Goal: Task Accomplishment & Management: Use online tool/utility

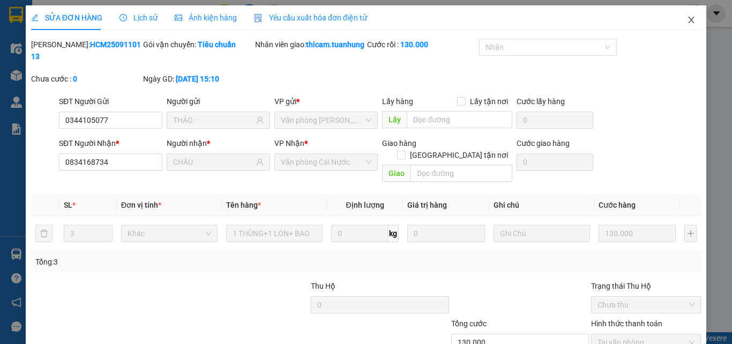
click at [687, 24] on icon "close" at bounding box center [691, 20] width 9 height 9
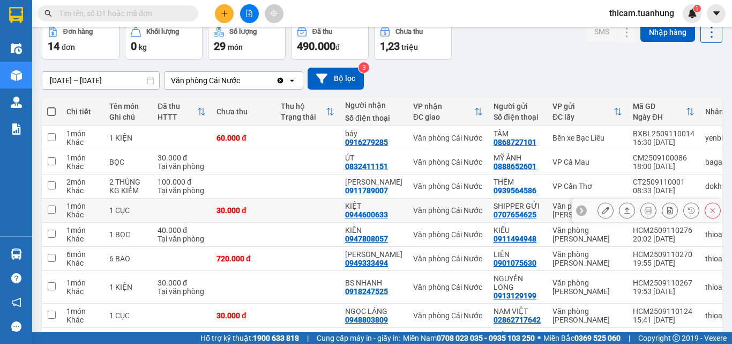
scroll to position [107, 0]
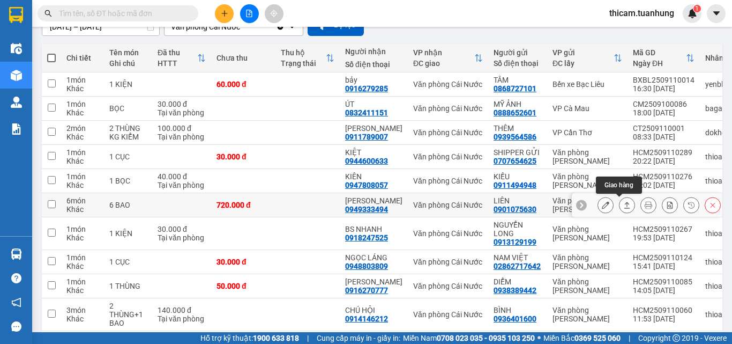
click at [623, 205] on icon at bounding box center [627, 205] width 8 height 8
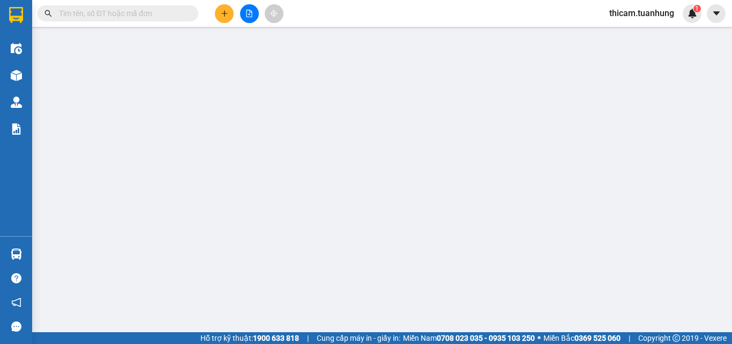
type input "0901075630"
type input "LIÊN"
type input "0949333494"
type input "LÊ YẾN"
type input "720.000"
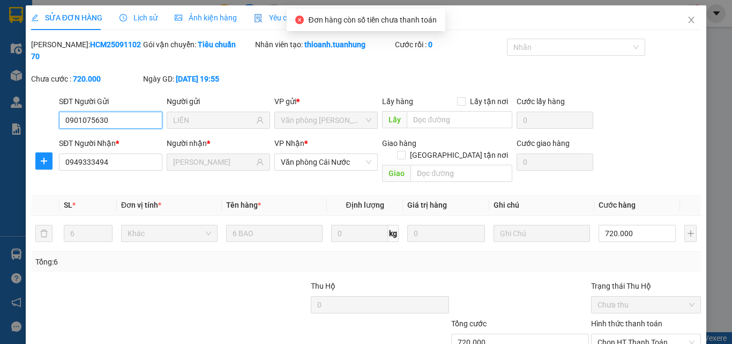
scroll to position [55, 0]
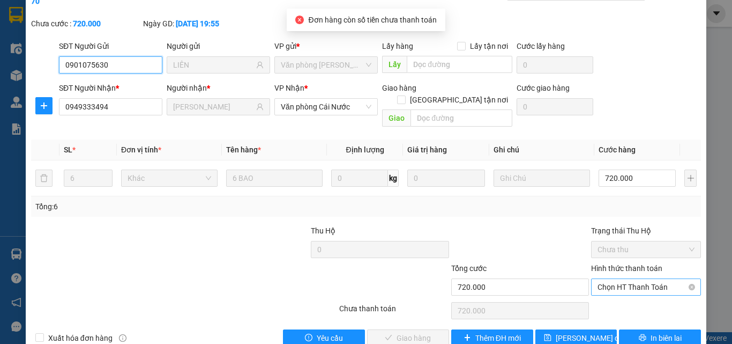
click at [606, 279] on span "Chọn HT Thanh Toán" at bounding box center [646, 287] width 97 height 16
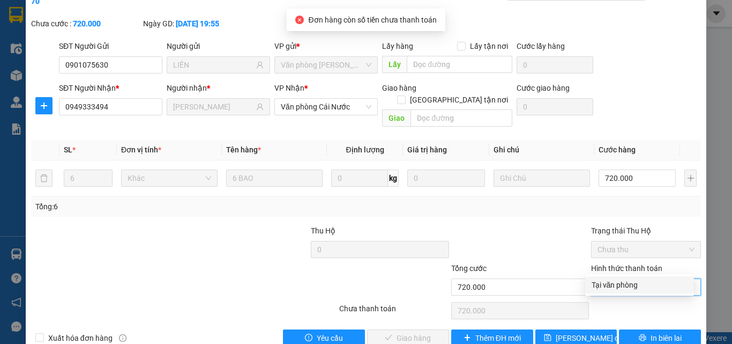
click at [595, 280] on div "Tại văn phòng" at bounding box center [640, 285] width 96 height 12
type input "0"
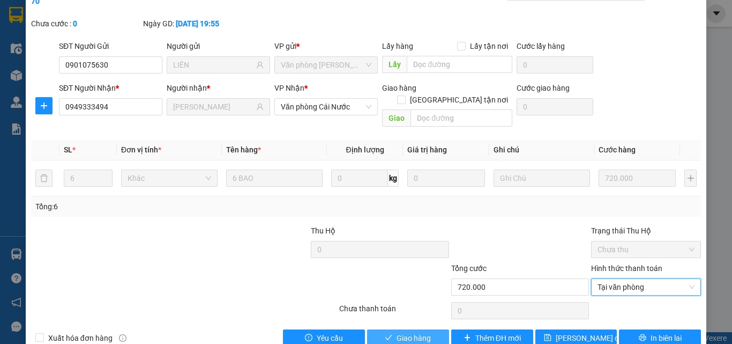
click at [408, 332] on span "Giao hàng" at bounding box center [414, 338] width 34 height 12
